Goal: Information Seeking & Learning: Find specific page/section

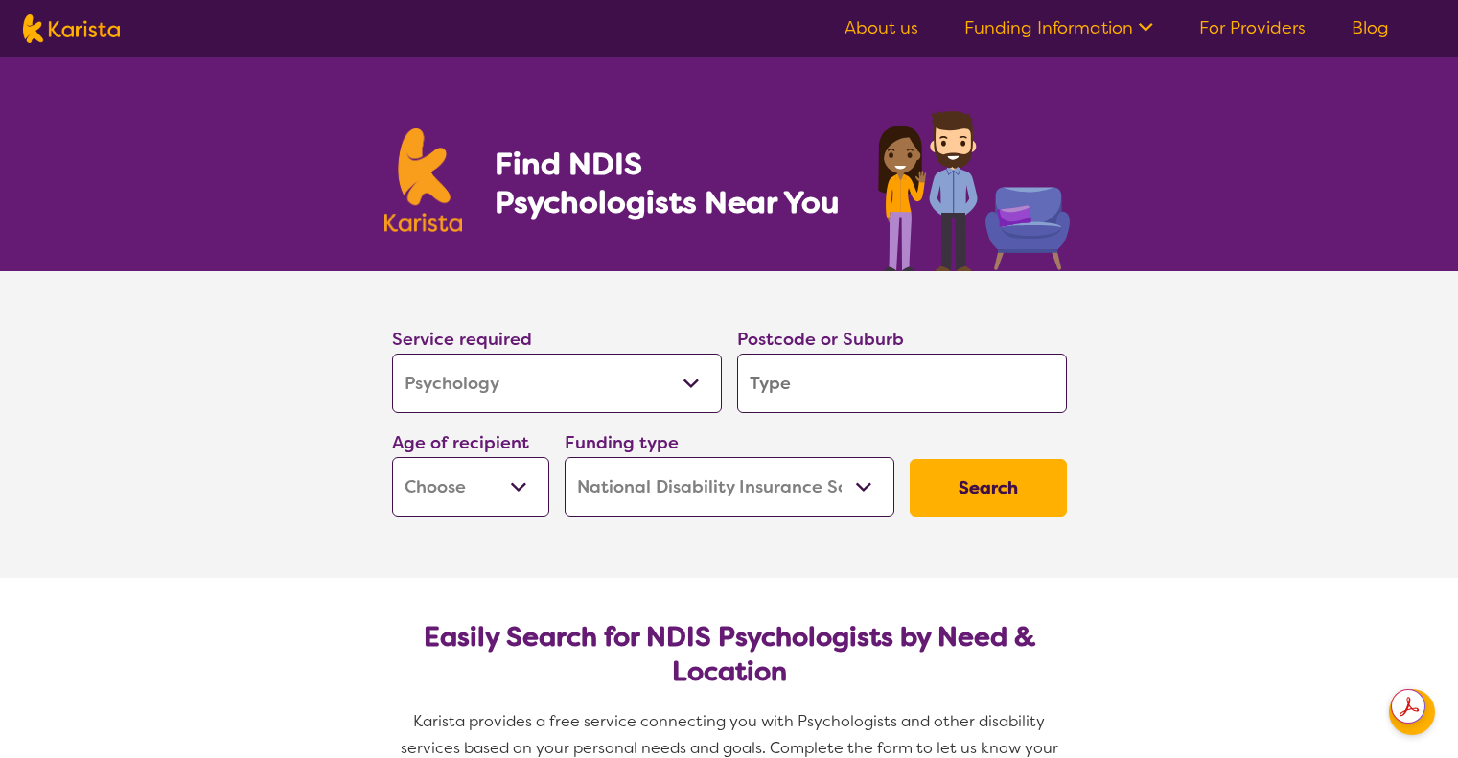
select select "Psychology"
select select "NDIS"
select select "Psychology"
select select "NDIS"
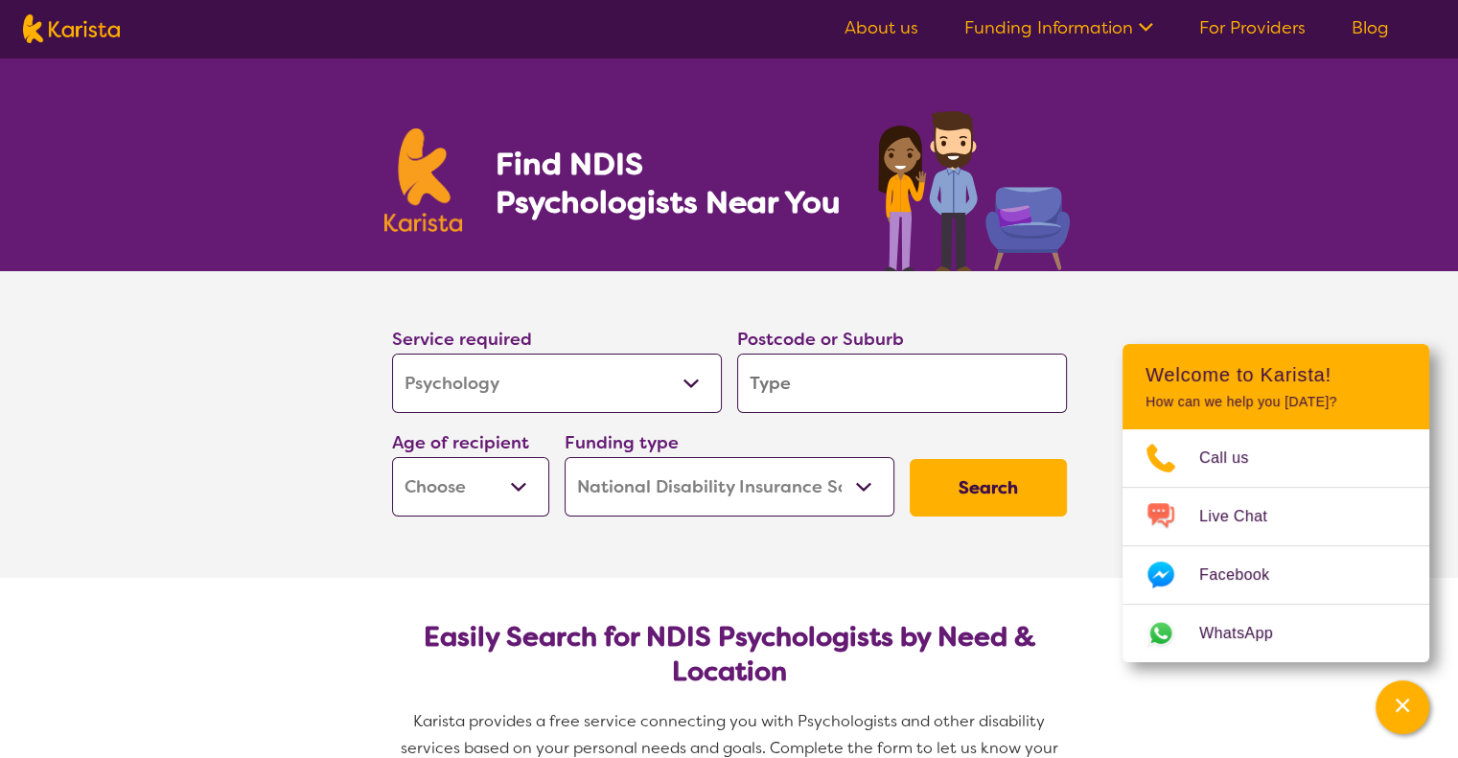
click at [794, 371] on input "search" at bounding box center [902, 383] width 330 height 59
type input "3196"
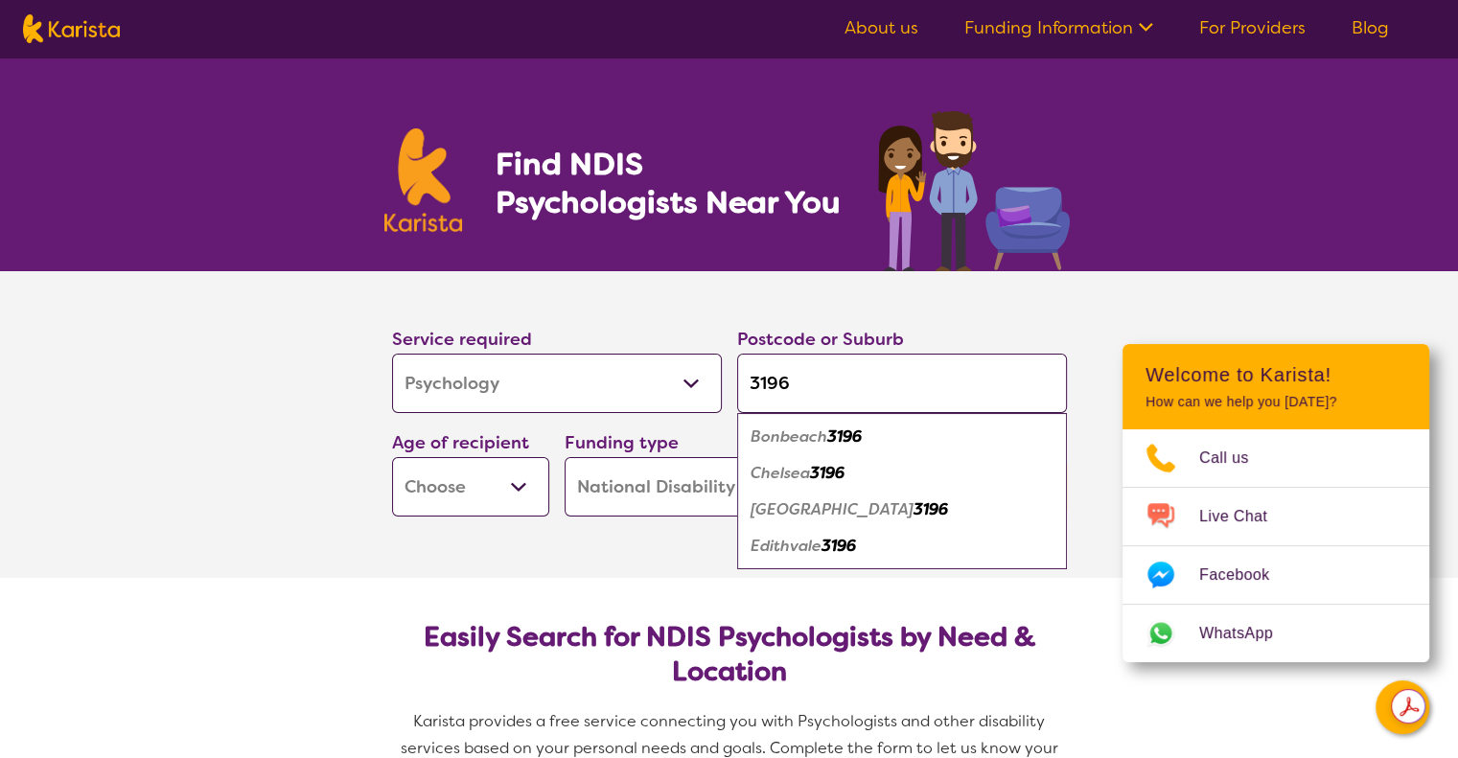
click at [529, 481] on select "Early Childhood - 0 to 9 Child - 10 to 11 Adolescent - 12 to 17 Adult - 18 to 6…" at bounding box center [470, 486] width 157 height 59
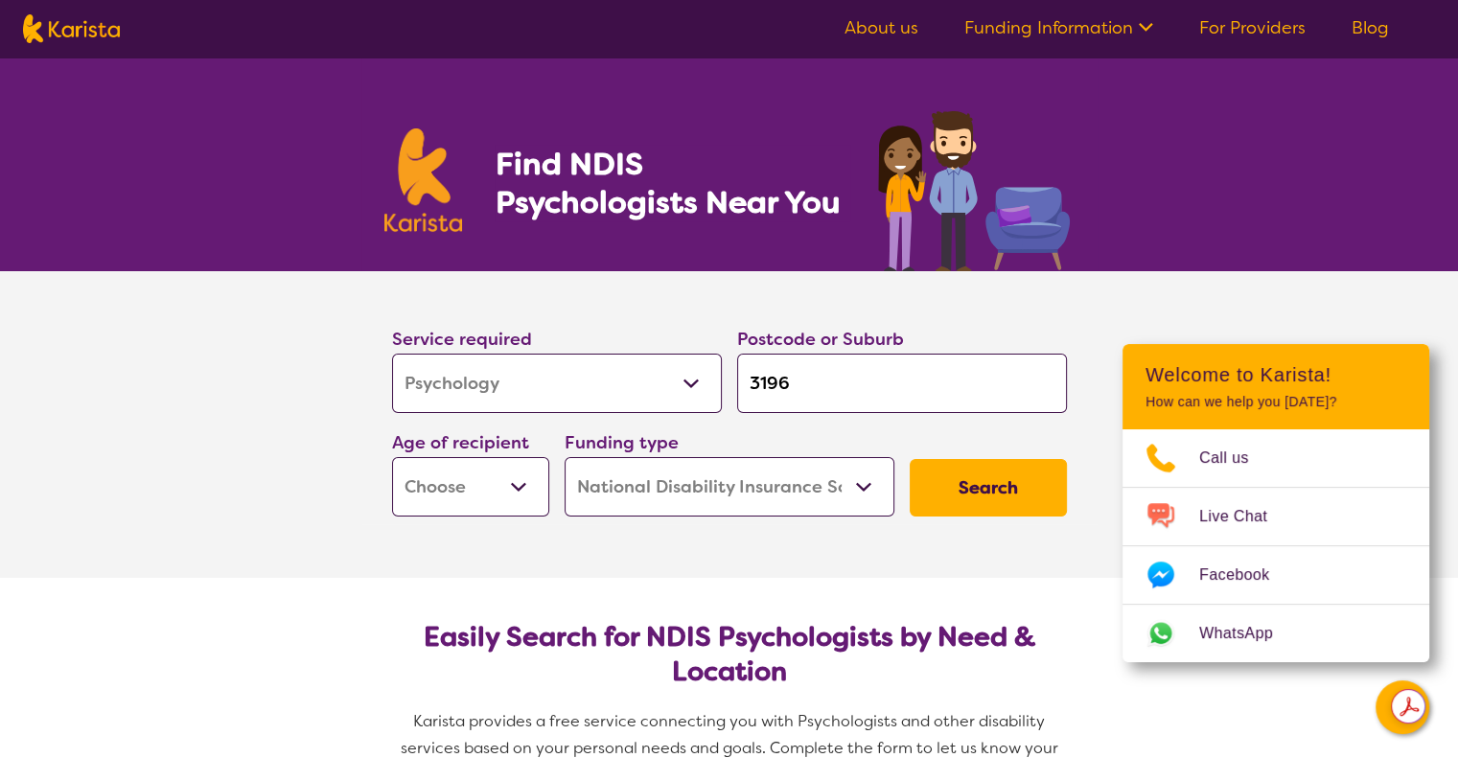
select select "EC"
click at [392, 457] on select "Early Childhood - 0 to 9 Child - 10 to 11 Adolescent - 12 to 17 Adult - 18 to 6…" at bounding box center [470, 486] width 157 height 59
select select "EC"
click at [978, 503] on button "Search" at bounding box center [988, 488] width 157 height 58
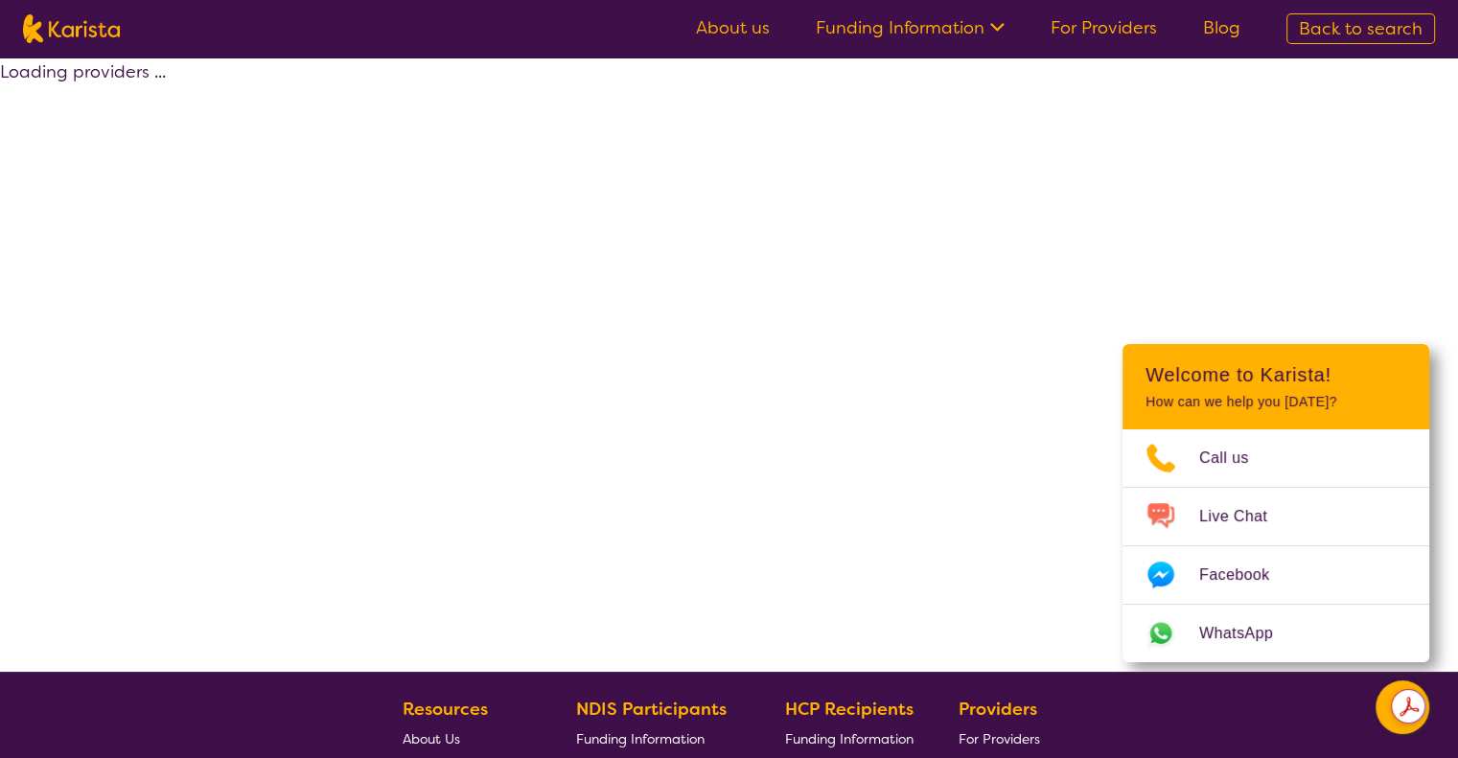
select select "by_score"
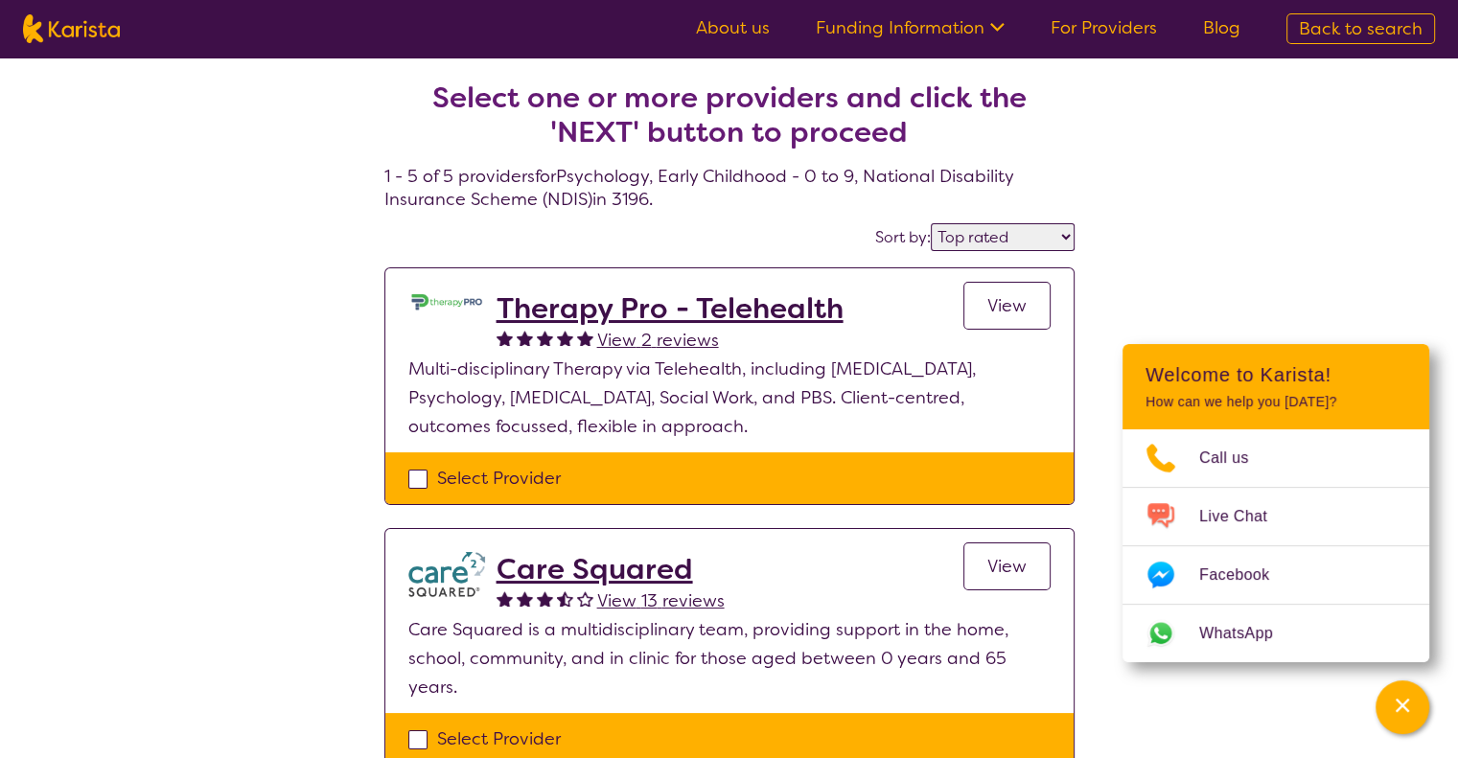
select select "Psychology"
select select "EC"
select select "NDIS"
select select "Psychology"
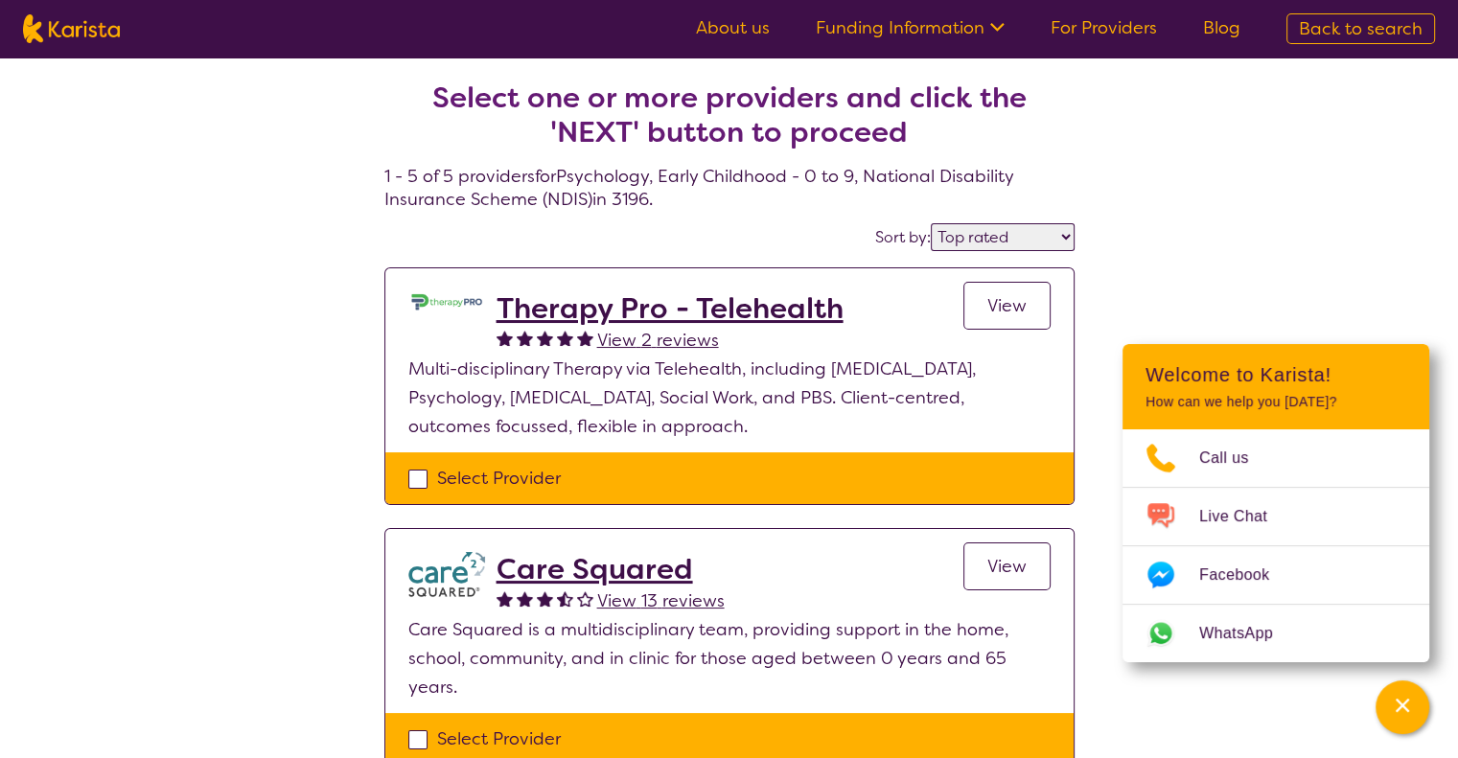
select select "EC"
select select "NDIS"
